Goal: Task Accomplishment & Management: Manage account settings

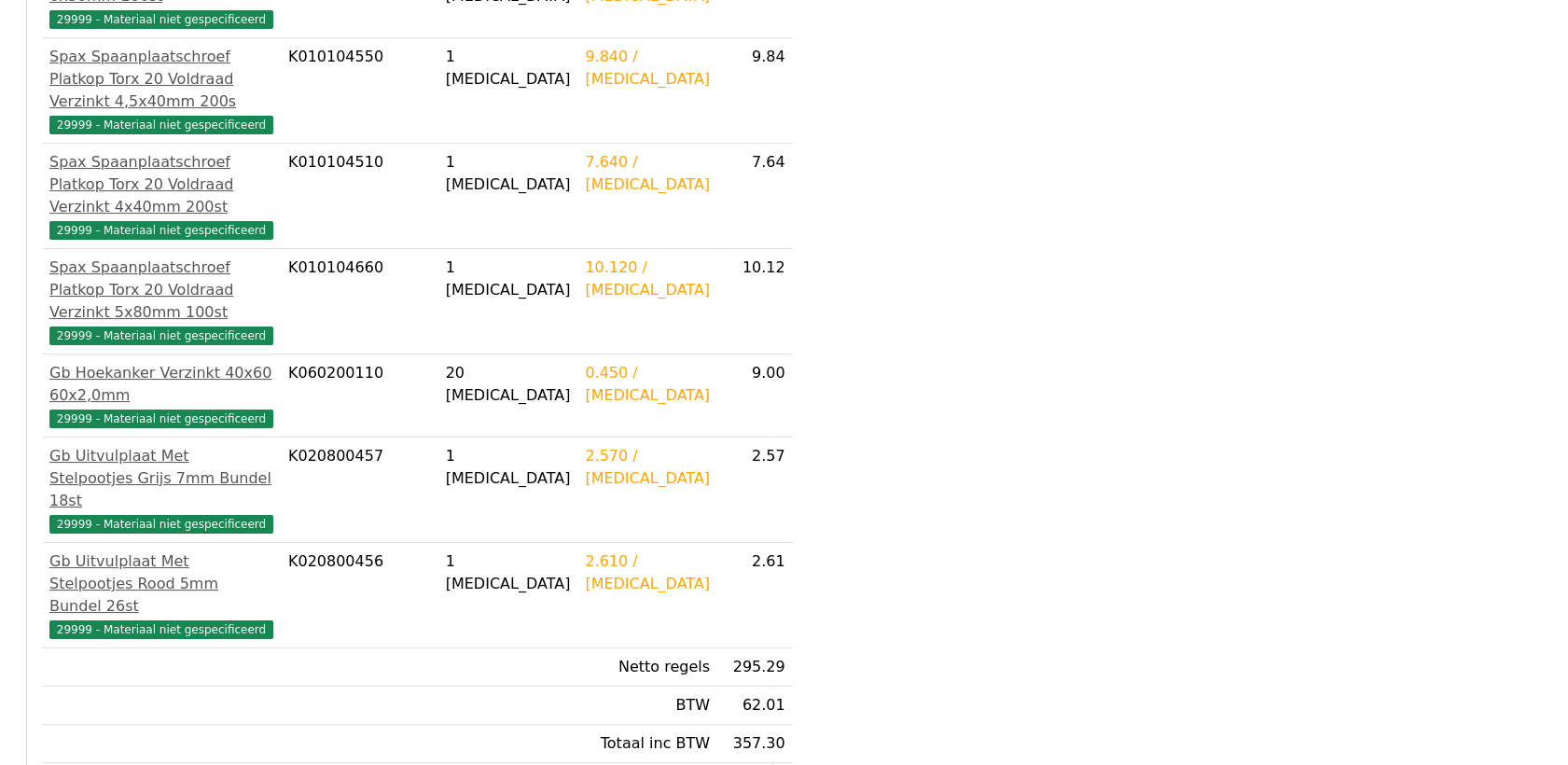
scroll to position [838, 0]
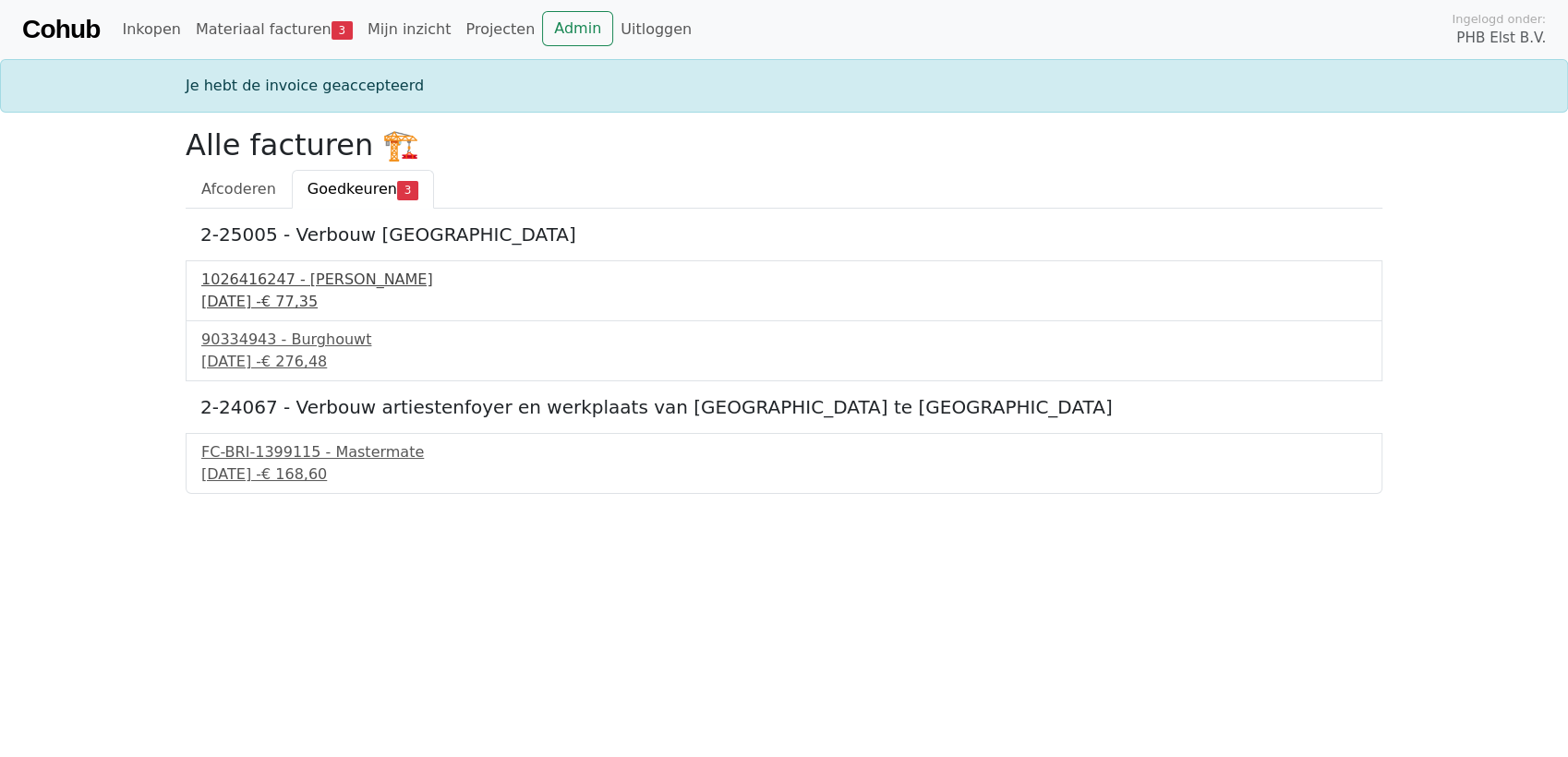
click at [334, 281] on div "1026416247 - Boels Verhuur" at bounding box center [784, 279] width 1166 height 22
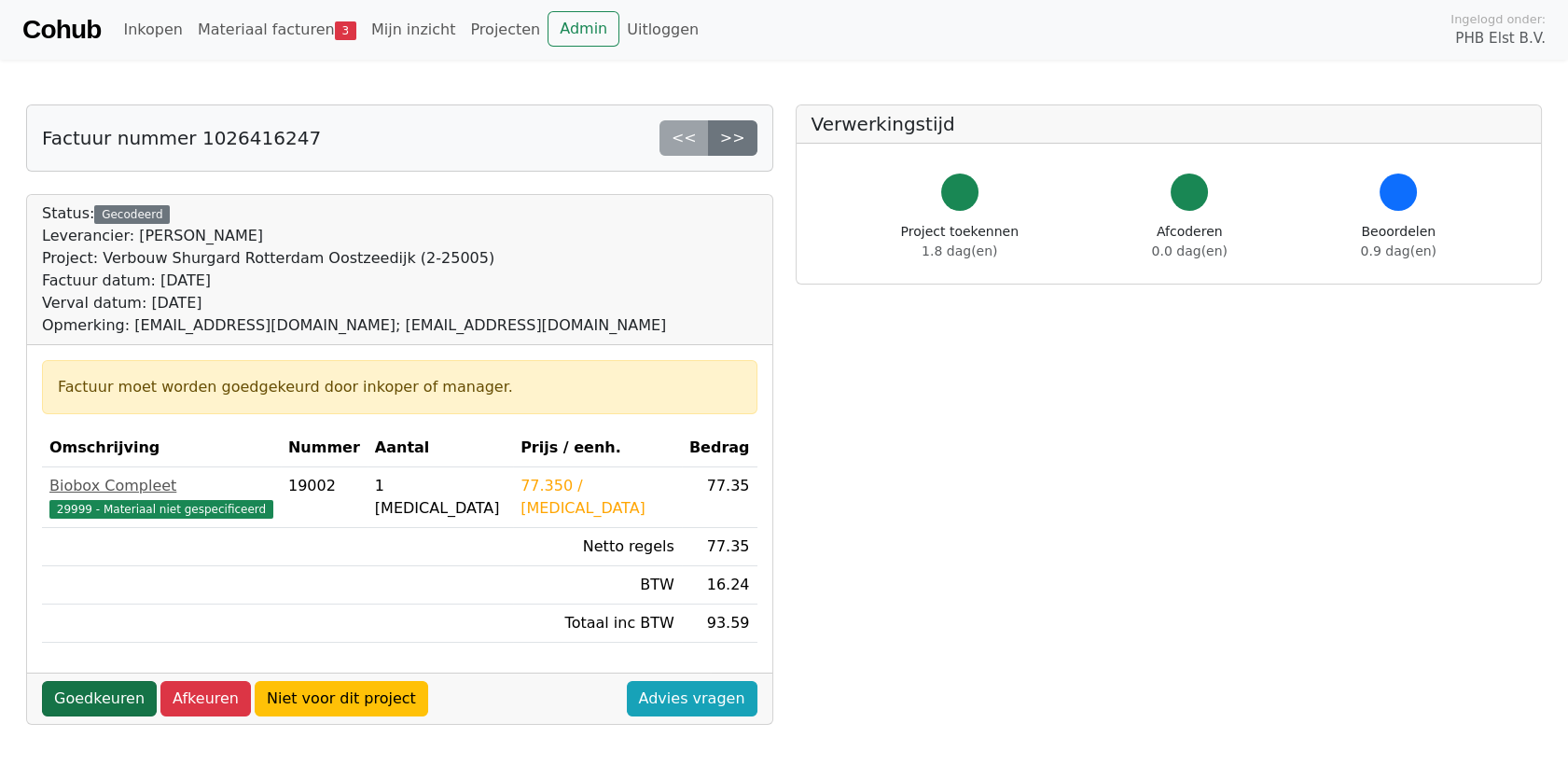
click at [91, 698] on link "Goedkeuren" at bounding box center [100, 698] width 115 height 35
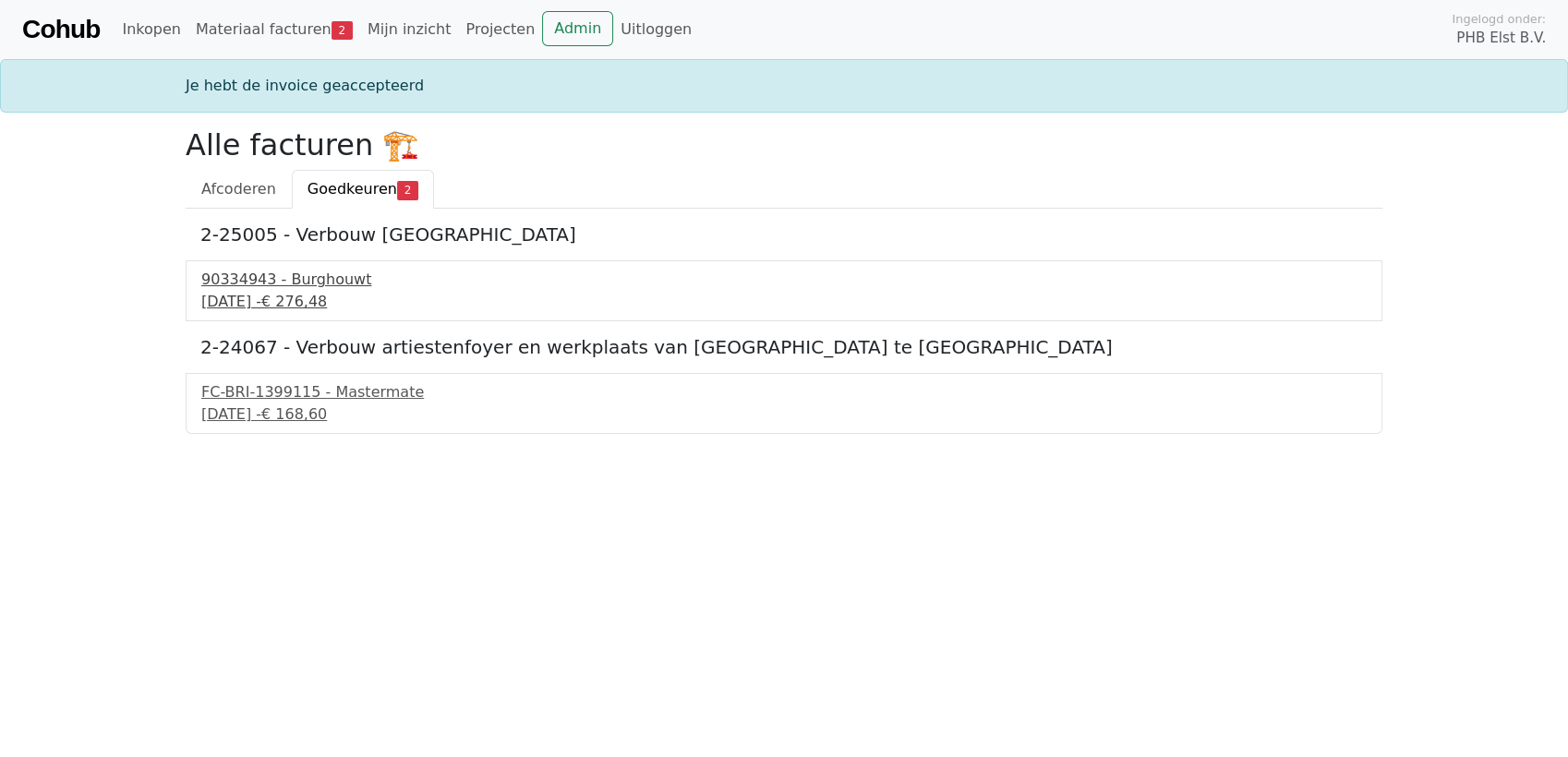
click at [296, 275] on div "90334943 - Burghouwt" at bounding box center [784, 279] width 1166 height 22
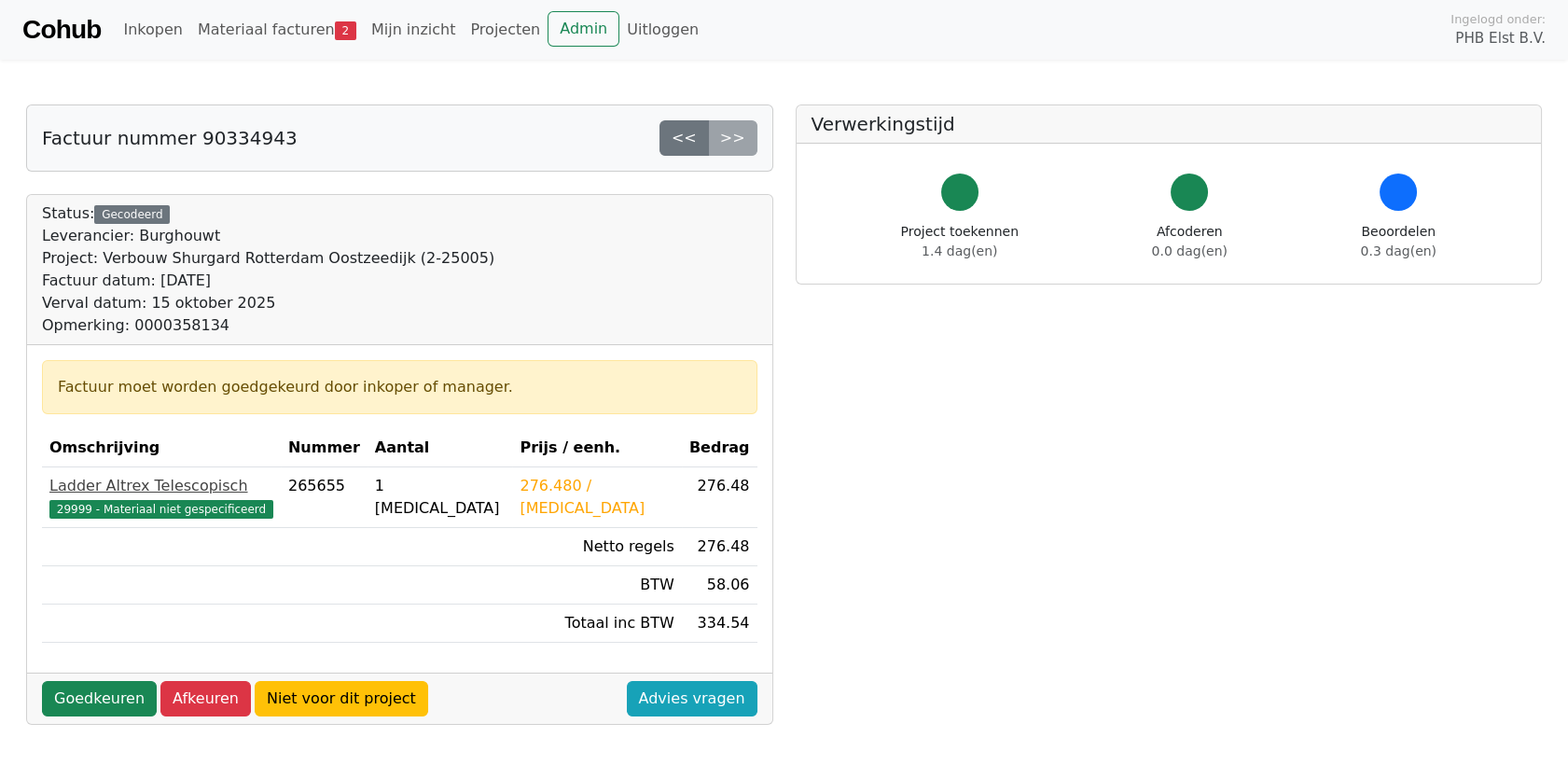
scroll to position [104, 0]
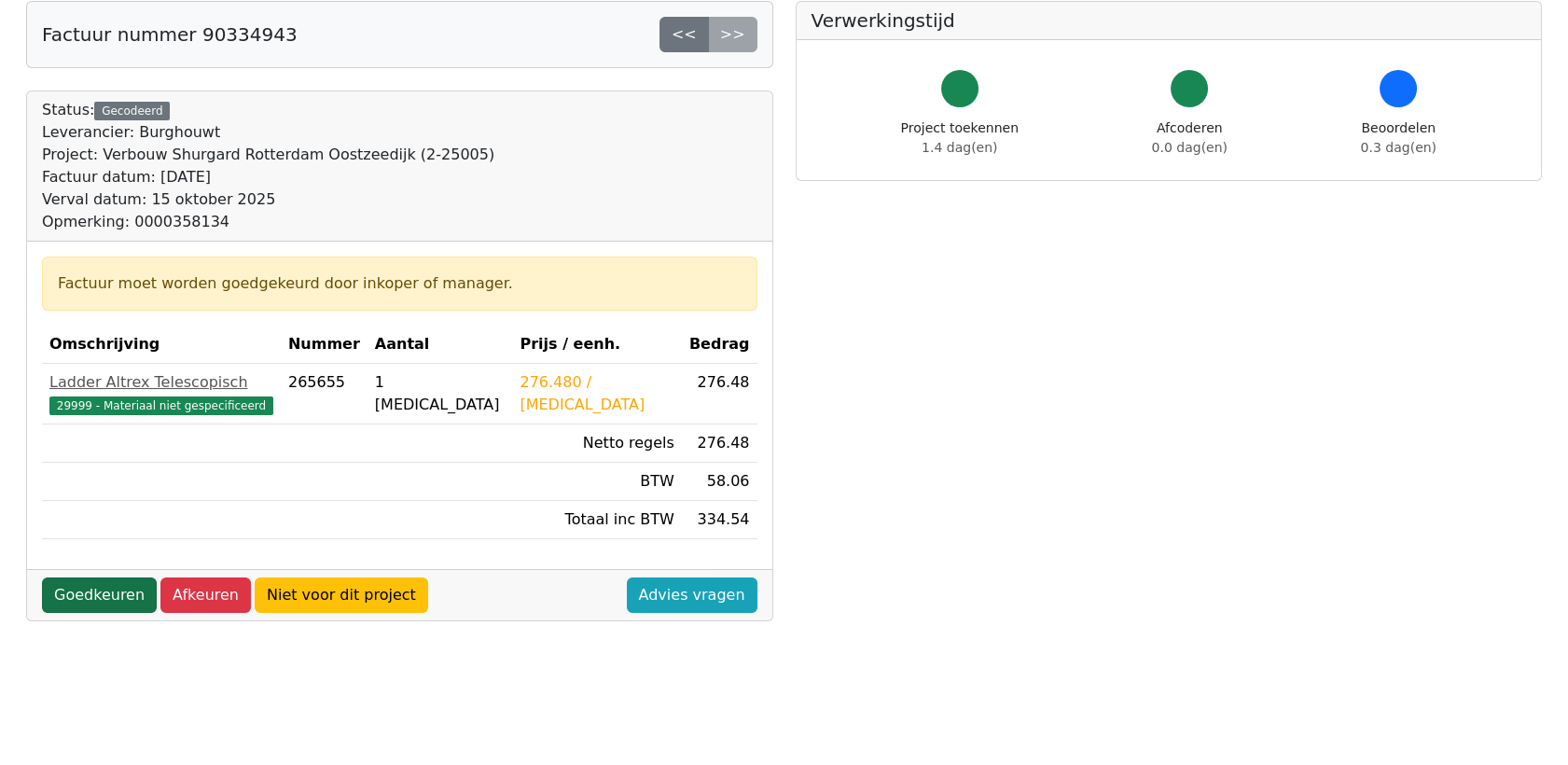
click at [101, 594] on link "Goedkeuren" at bounding box center [100, 594] width 115 height 35
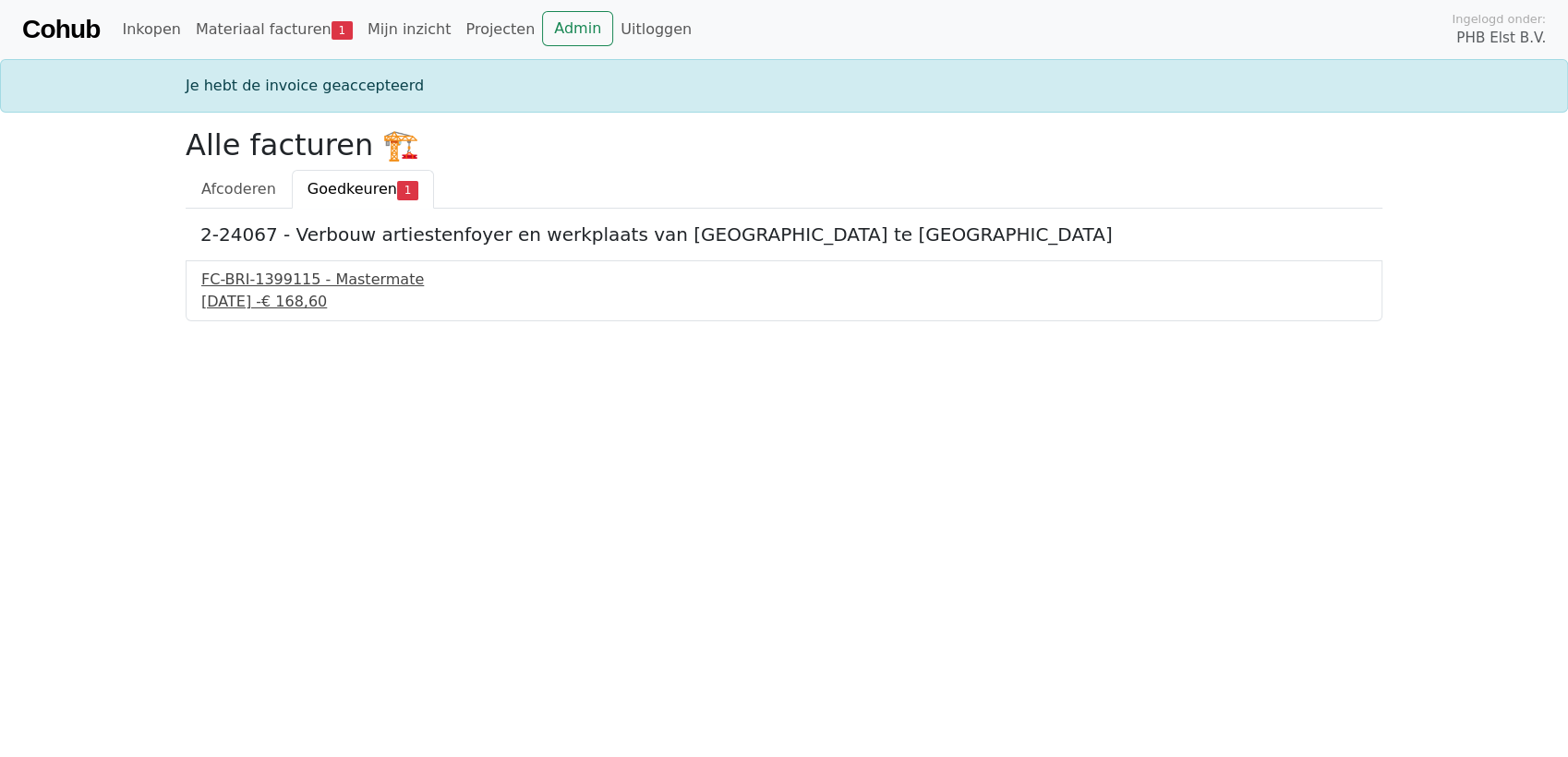
click at [288, 290] on div "15 september 2025 - € 168,60" at bounding box center [784, 301] width 1166 height 22
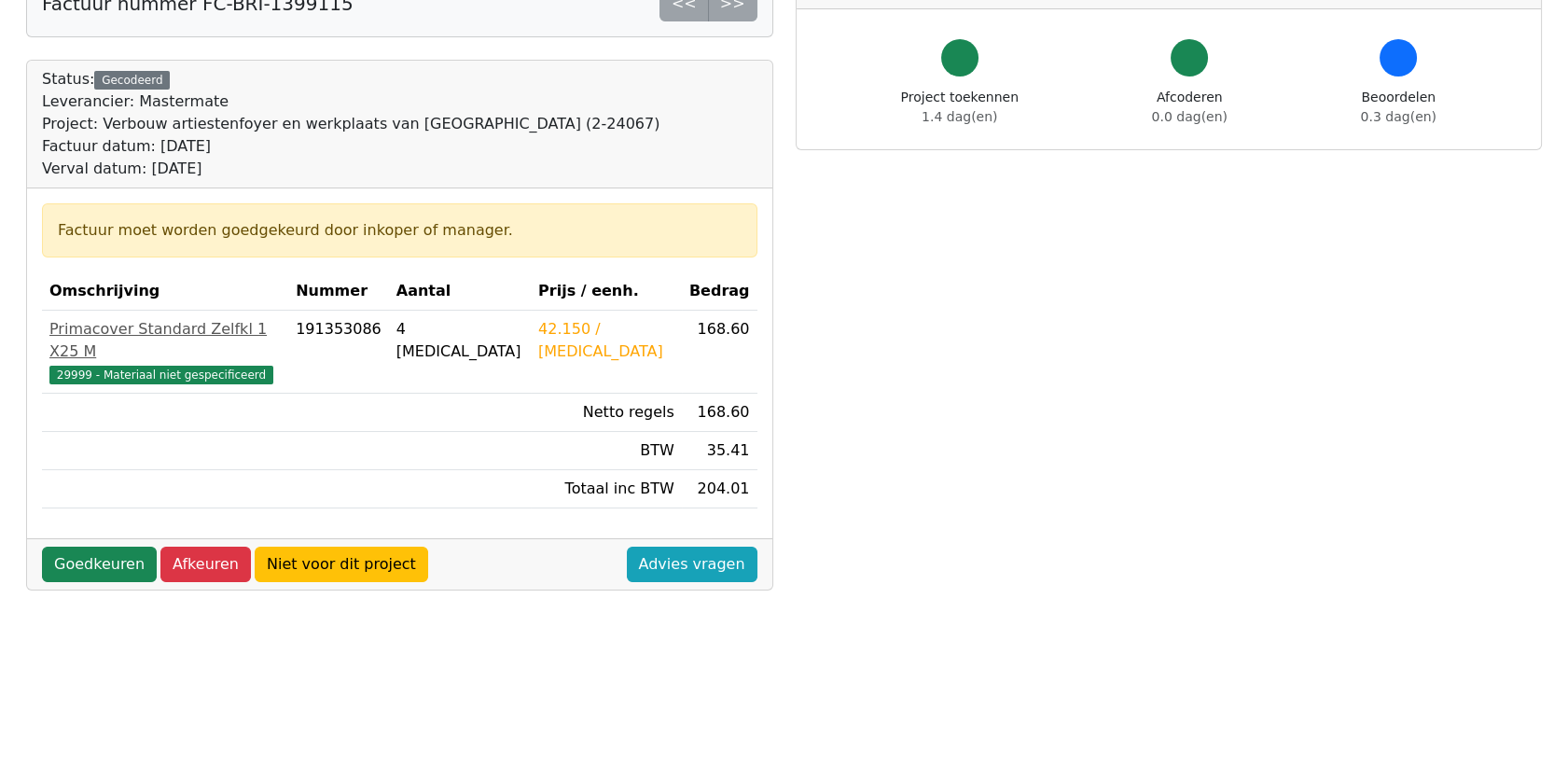
scroll to position [311, 0]
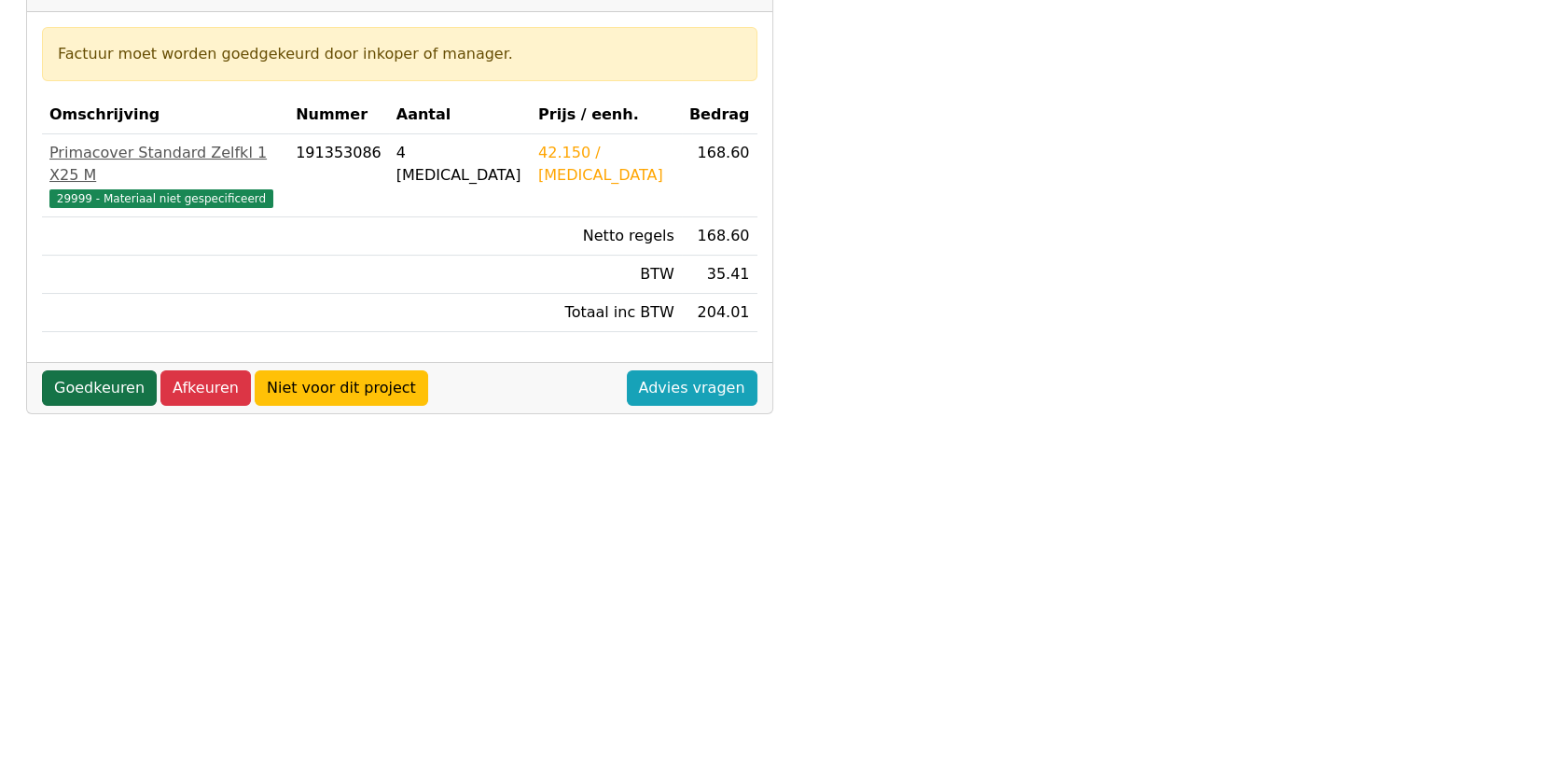
click at [83, 370] on link "Goedkeuren" at bounding box center [100, 387] width 115 height 35
